Goal: Transaction & Acquisition: Purchase product/service

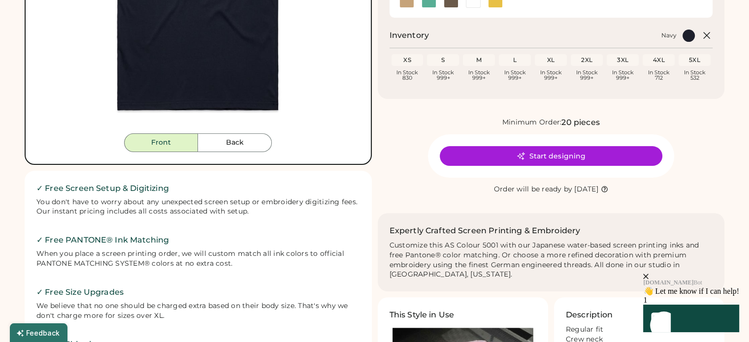
scroll to position [345, 0]
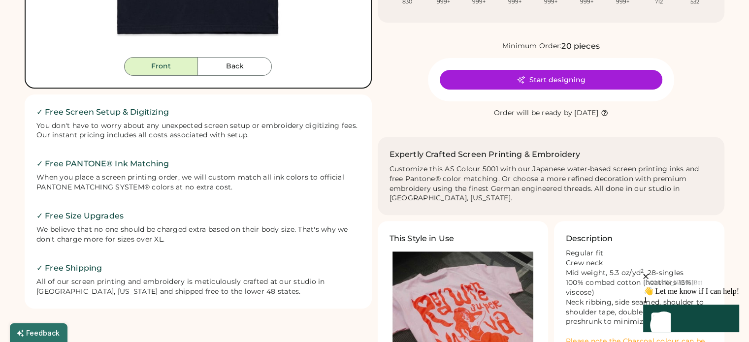
click at [171, 244] on div "We believe that no one should be charged extra based on their body size. That's…" at bounding box center [198, 235] width 324 height 20
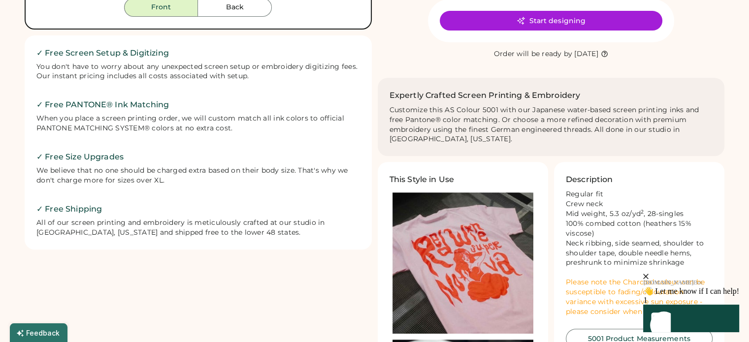
scroll to position [443, 0]
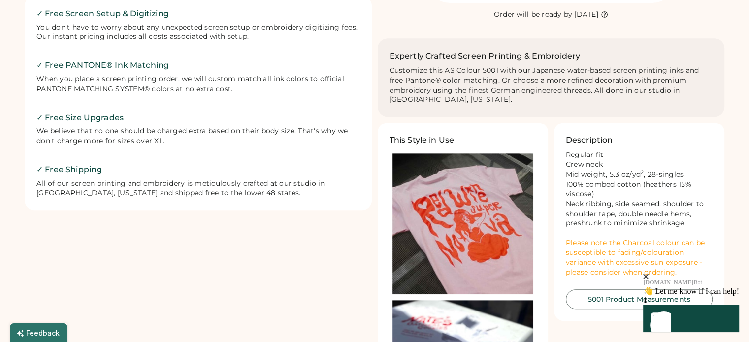
click at [280, 143] on div "We believe that no one should be charged extra based on their body size. That's…" at bounding box center [198, 137] width 324 height 20
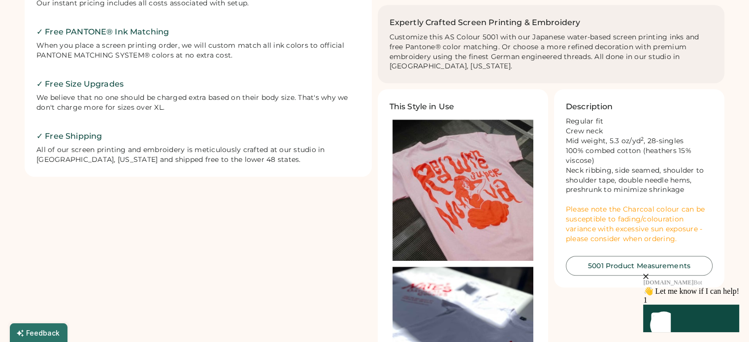
scroll to position [493, 0]
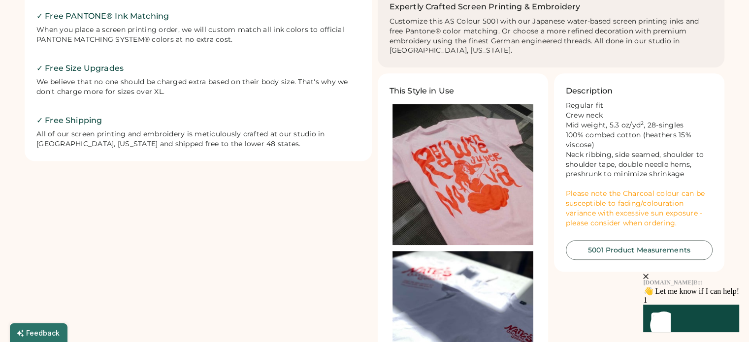
click at [188, 161] on div "FREE SHIPPING LOWER 48 STATES ALL ORDERS FREE SHIPPING LOWER 48 STATES ALL ORDE…" at bounding box center [375, 168] width 700 height 1248
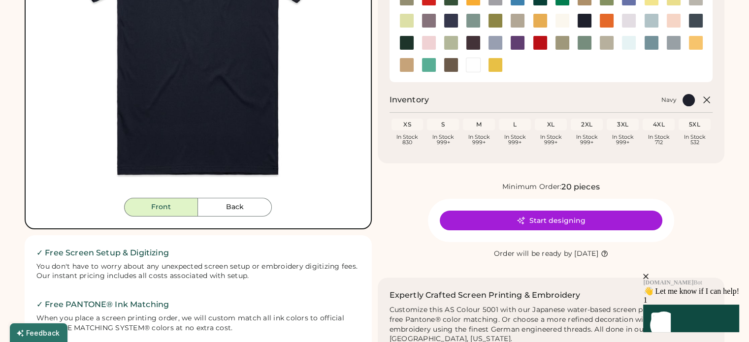
scroll to position [246, 0]
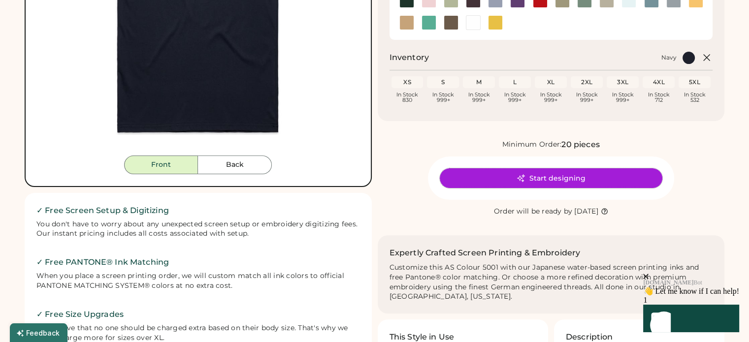
click at [538, 186] on button "Start designing" at bounding box center [551, 179] width 223 height 20
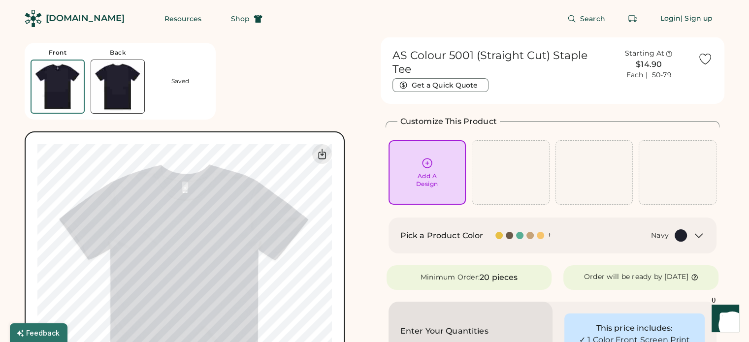
click at [517, 159] on div at bounding box center [511, 172] width 78 height 65
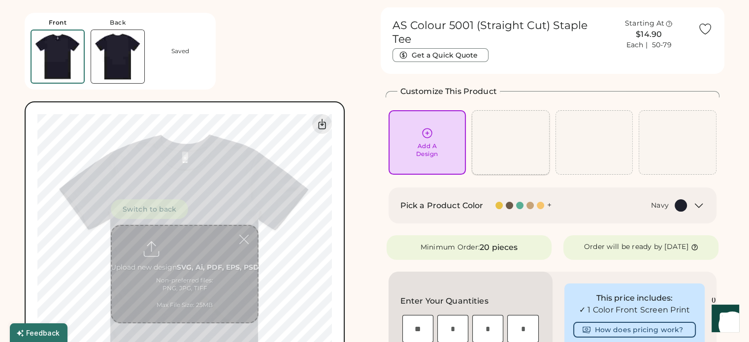
scroll to position [37, 0]
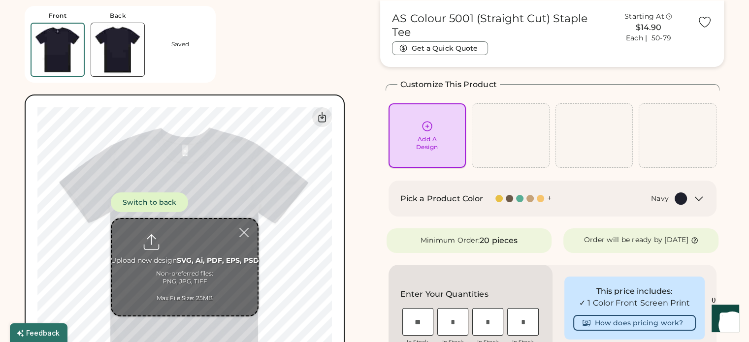
click at [442, 152] on div "Add A Design" at bounding box center [428, 135] width 78 height 65
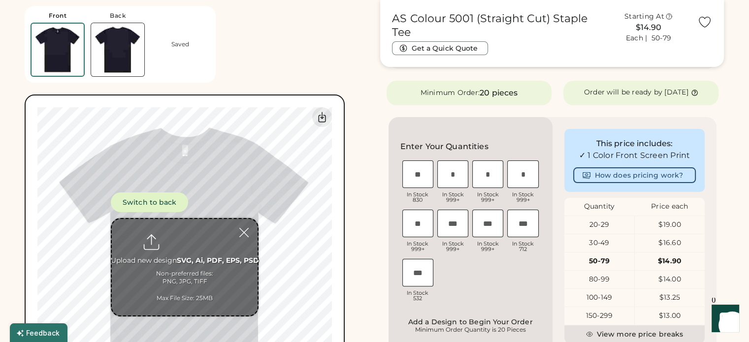
click at [653, 157] on div "✓ 1 Color Front Screen Print" at bounding box center [635, 156] width 123 height 12
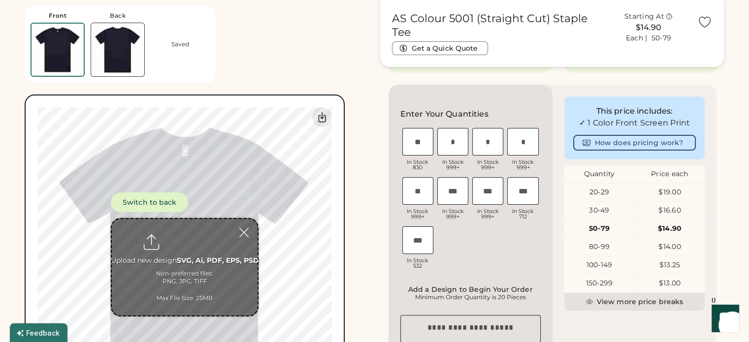
scroll to position [283, 0]
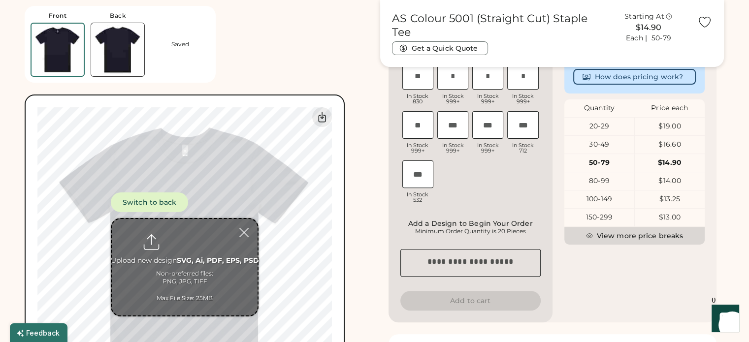
click at [652, 233] on button "View more price breaks" at bounding box center [635, 236] width 140 height 18
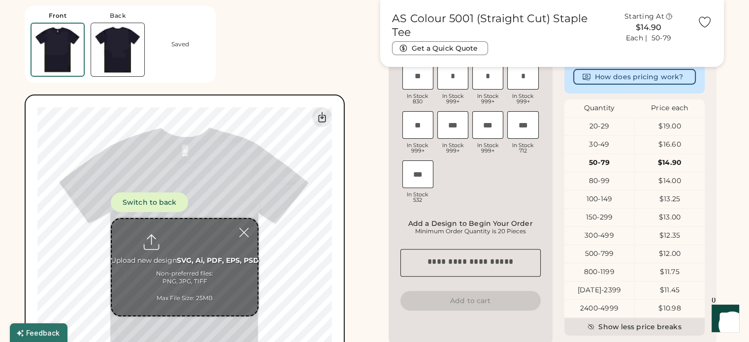
scroll to position [86, 0]
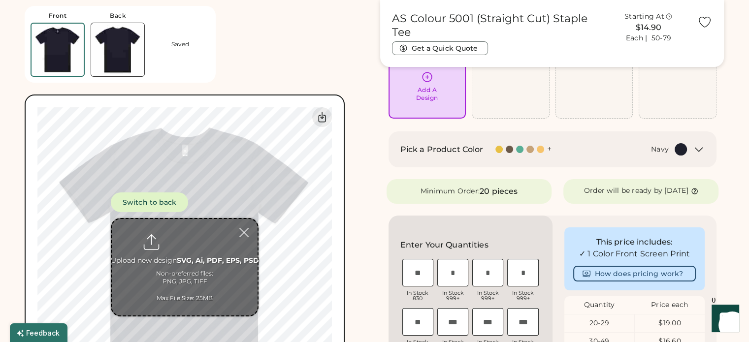
click at [660, 241] on div "This price includes:" at bounding box center [635, 242] width 123 height 12
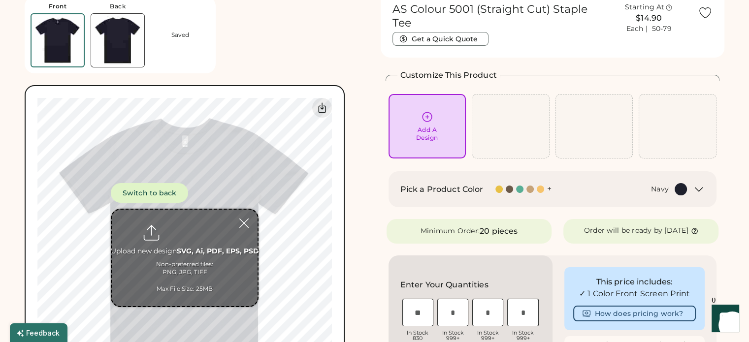
scroll to position [0, 0]
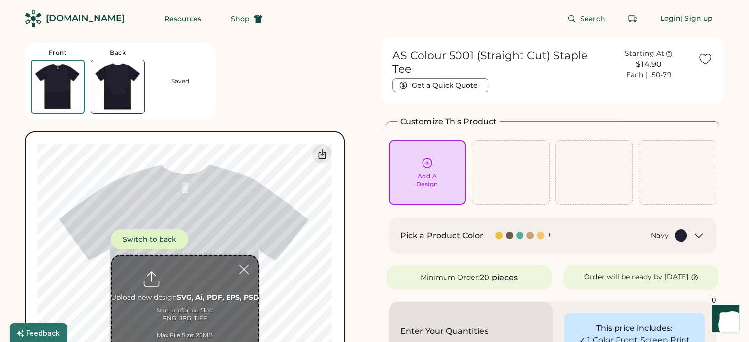
click at [662, 69] on div "$14.90" at bounding box center [649, 65] width 86 height 12
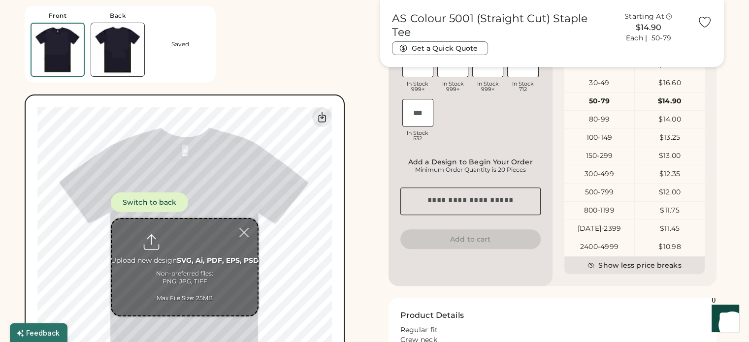
scroll to position [296, 0]
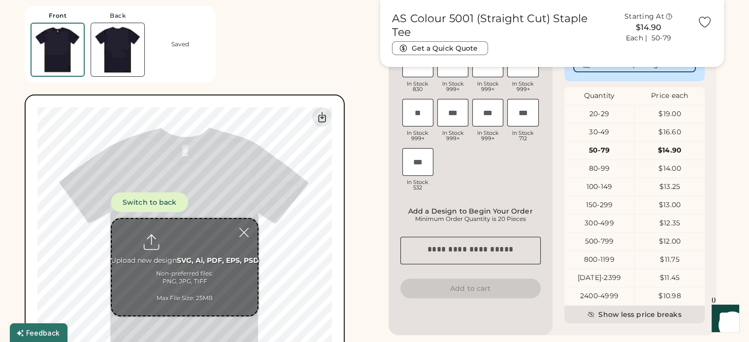
click at [362, 65] on div "Front Back Saved Switch to back Upload new design SVG, Ai, PDF, EPS, PSD Non-pr…" at bounding box center [197, 207] width 344 height 415
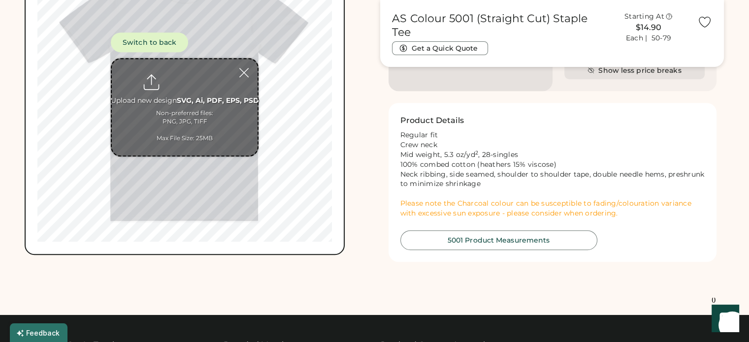
scroll to position [595, 0]
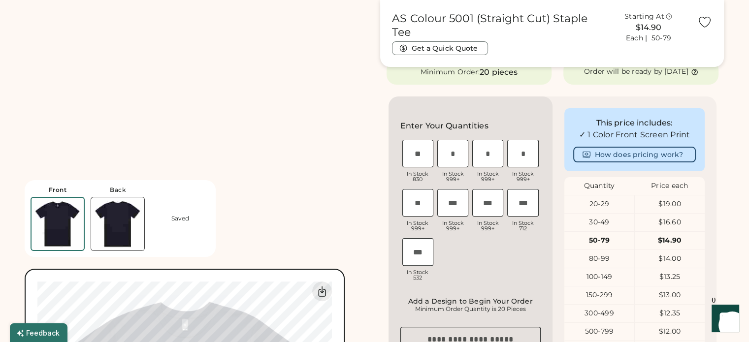
scroll to position [152, 0]
